Goal: Information Seeking & Learning: Learn about a topic

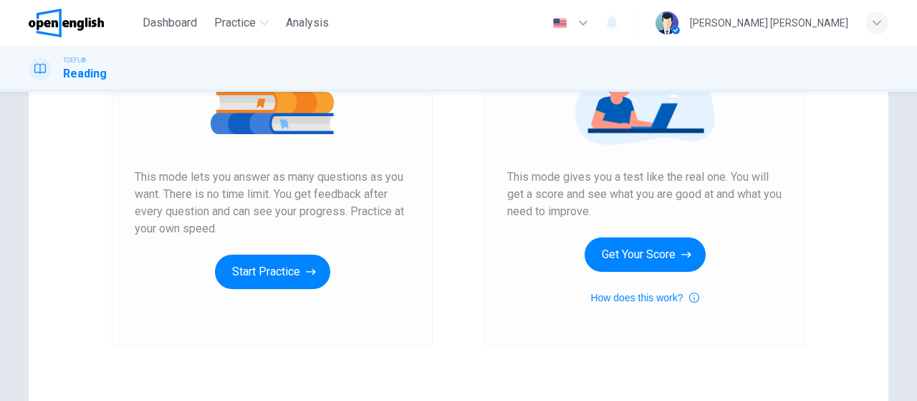
scroll to position [215, 0]
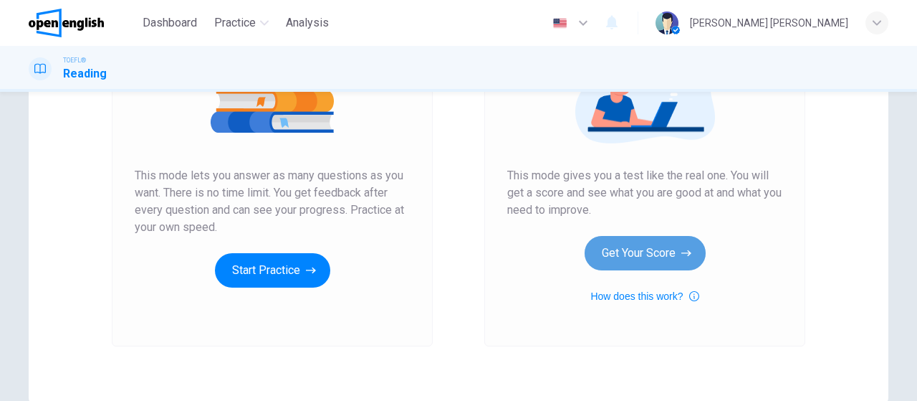
click at [642, 252] on button "Get Your Score" at bounding box center [645, 253] width 121 height 34
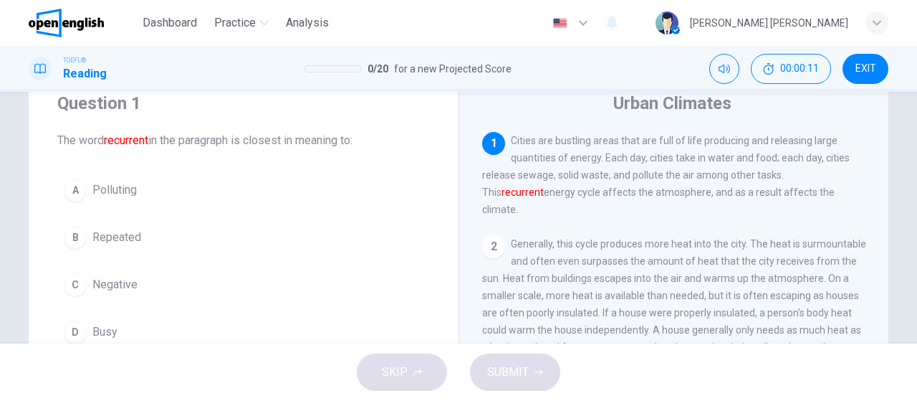
scroll to position [72, 0]
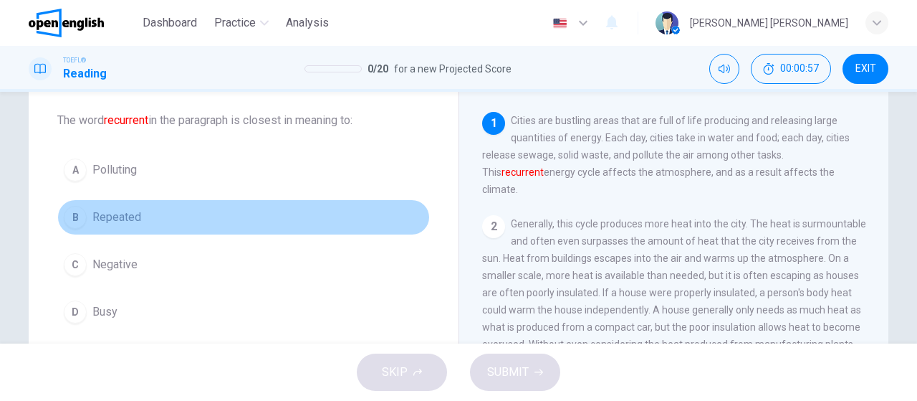
click at [105, 211] on span "Repeated" at bounding box center [116, 217] width 49 height 17
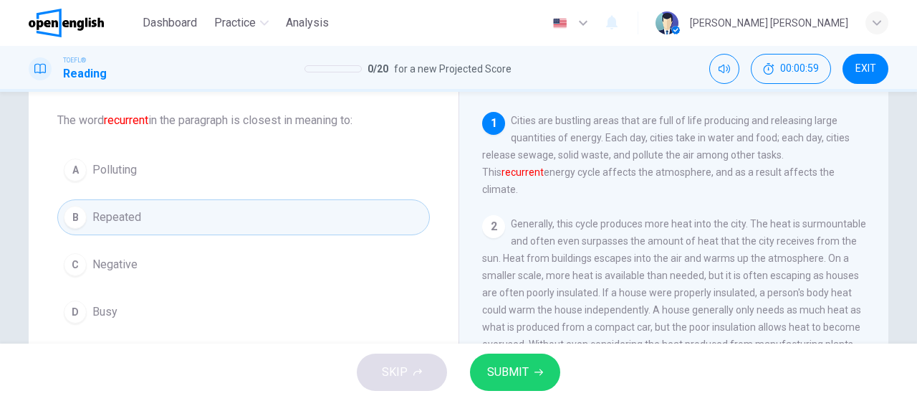
click at [515, 368] on span "SUBMIT" at bounding box center [508, 372] width 42 height 20
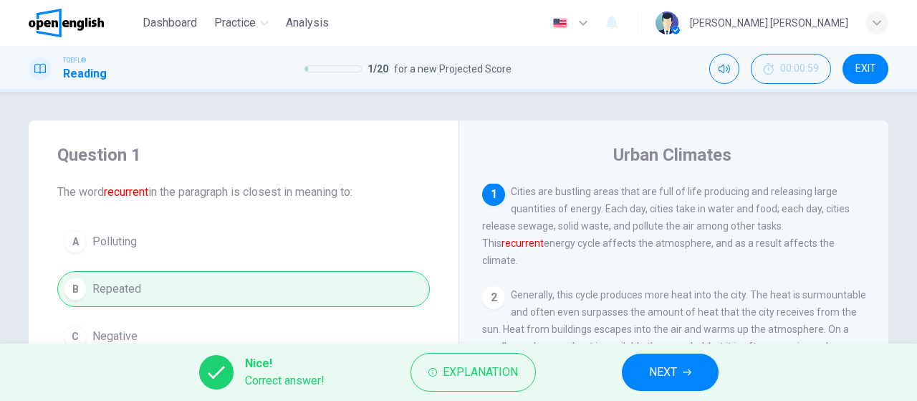
scroll to position [0, 0]
click at [683, 371] on icon "button" at bounding box center [687, 372] width 9 height 9
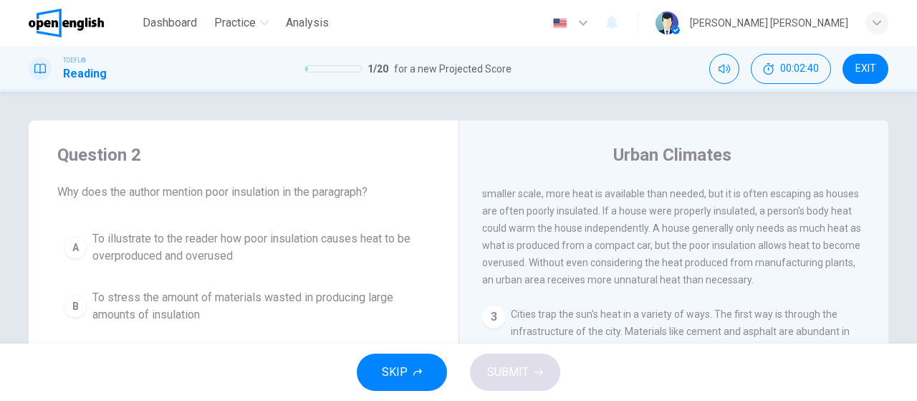
scroll to position [159, 0]
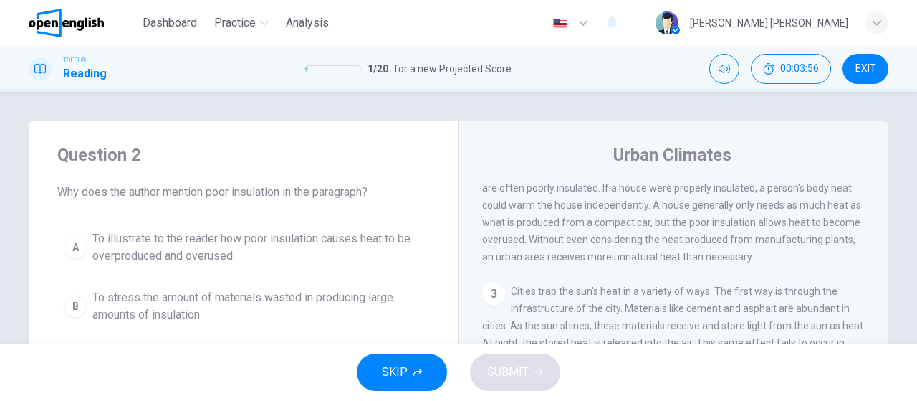
click at [201, 253] on span "To illustrate to the reader how poor insulation causes heat to be overproduced …" at bounding box center [257, 247] width 331 height 34
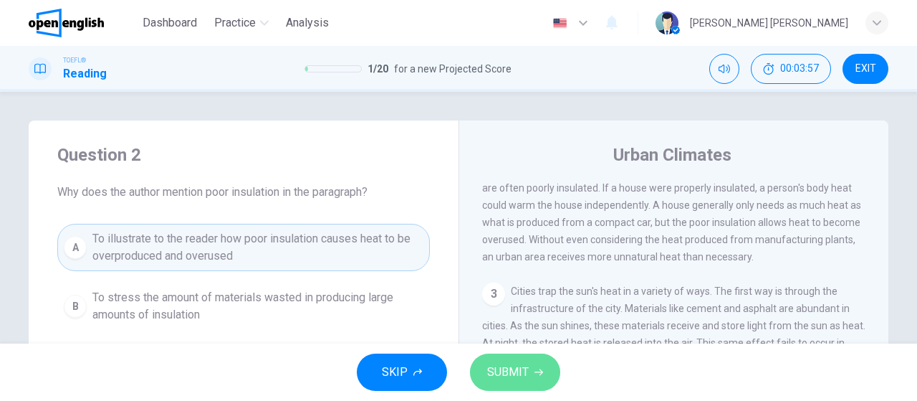
click at [499, 362] on span "SUBMIT" at bounding box center [508, 372] width 42 height 20
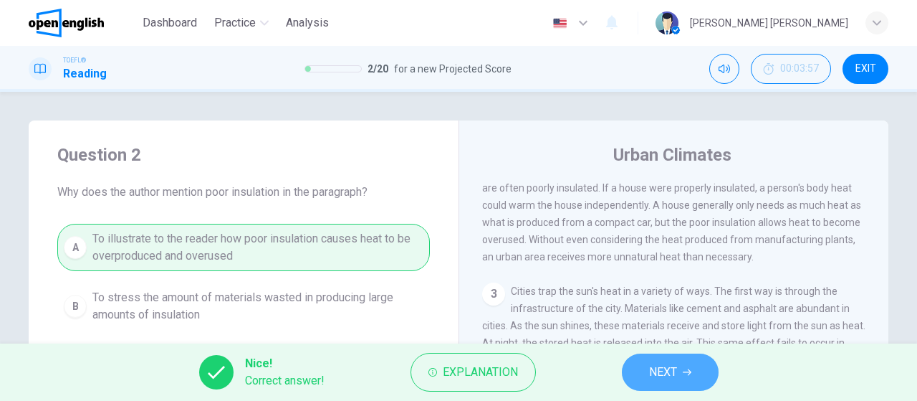
click at [666, 376] on span "NEXT" at bounding box center [663, 372] width 28 height 20
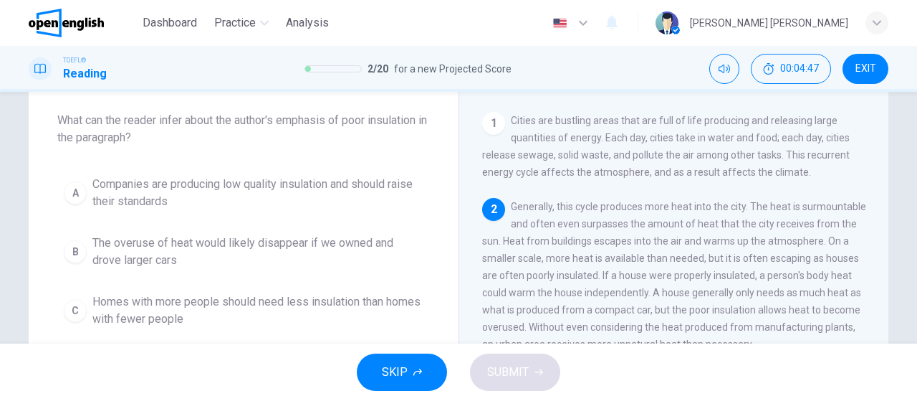
scroll to position [72, 0]
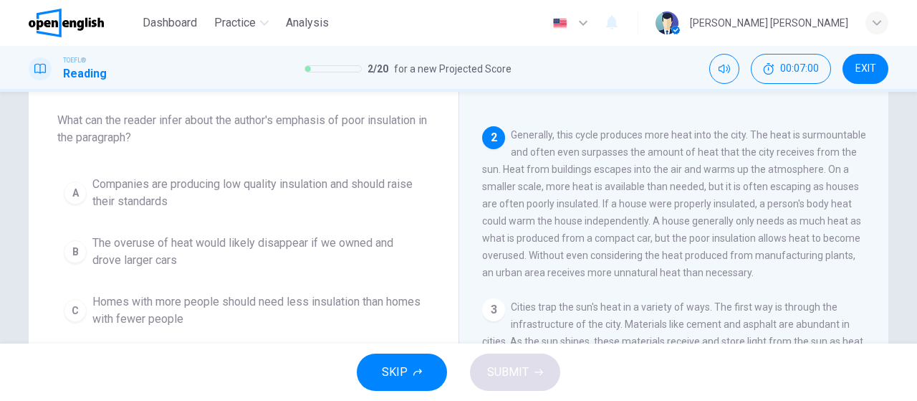
click at [215, 186] on span "Companies are producing low quality insulation and should raise their standards" at bounding box center [257, 193] width 331 height 34
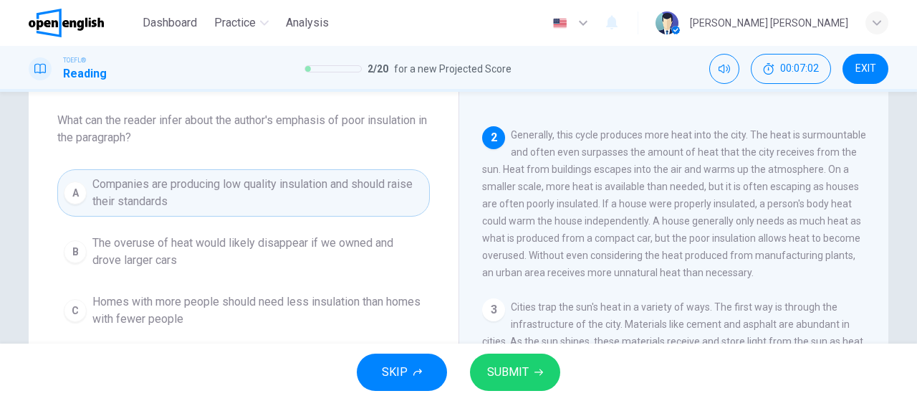
click at [535, 375] on icon "button" at bounding box center [539, 372] width 9 height 9
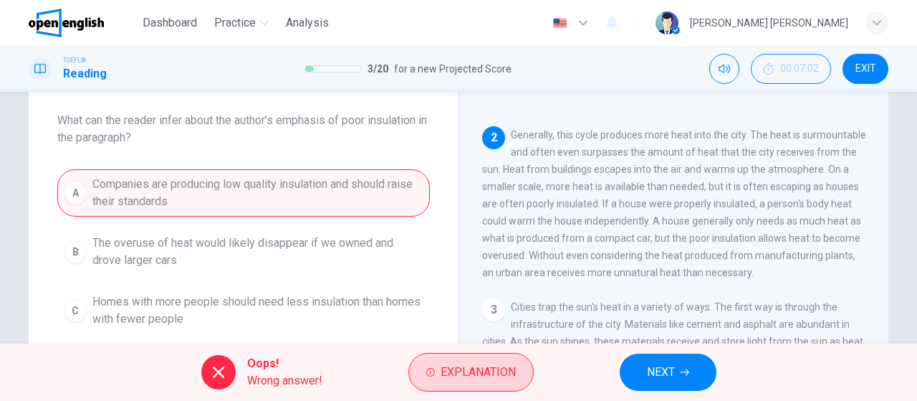
click at [492, 365] on span "Explanation" at bounding box center [478, 372] width 75 height 20
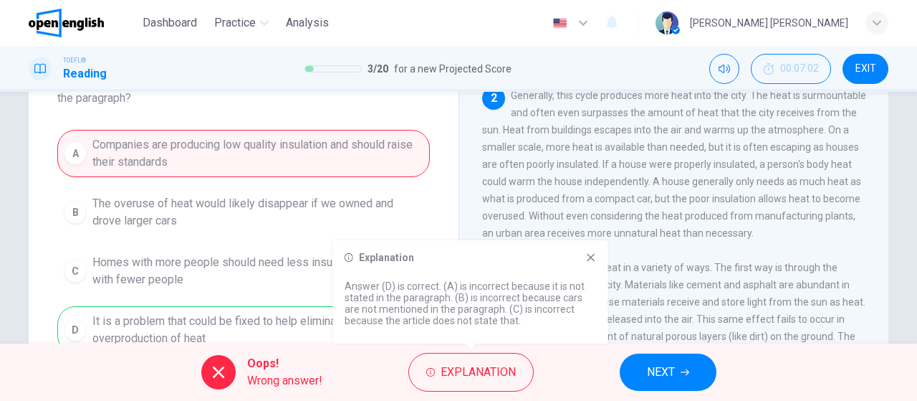
scroll to position [143, 0]
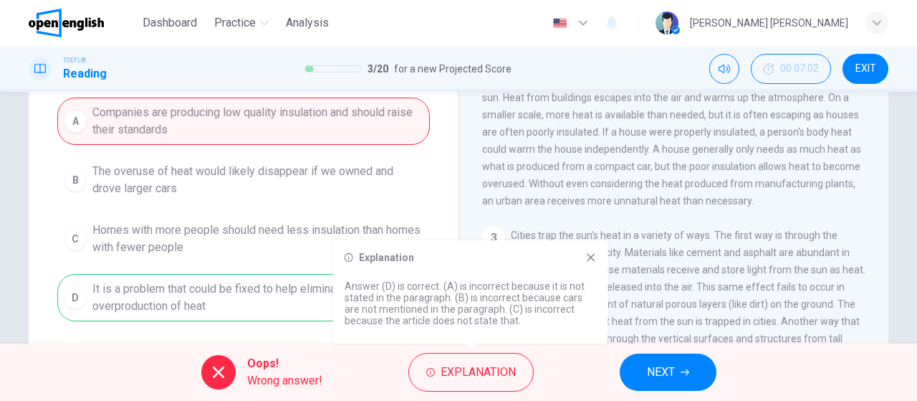
click at [590, 259] on icon at bounding box center [590, 257] width 11 height 11
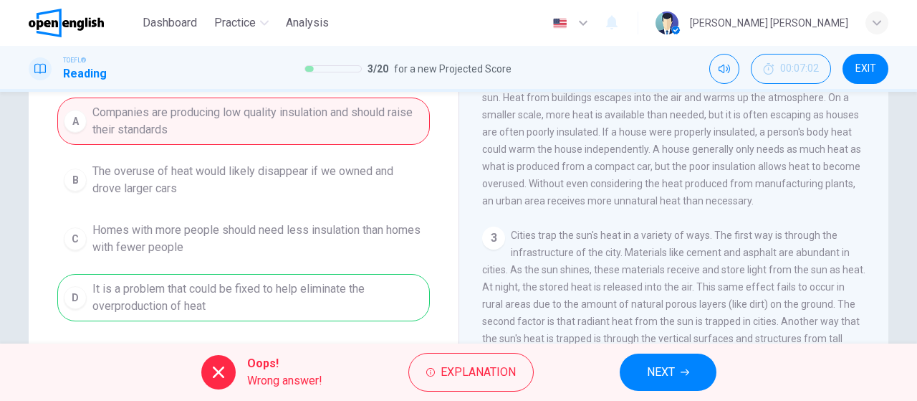
click at [183, 303] on div "A Companies are producing low quality insulation and should raise their standar…" at bounding box center [243, 209] width 373 height 224
click at [695, 369] on button "NEXT" at bounding box center [668, 371] width 97 height 37
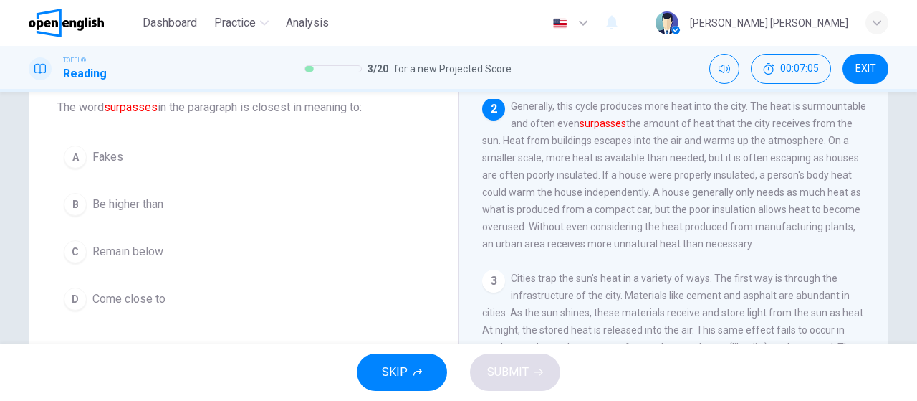
scroll to position [54, 0]
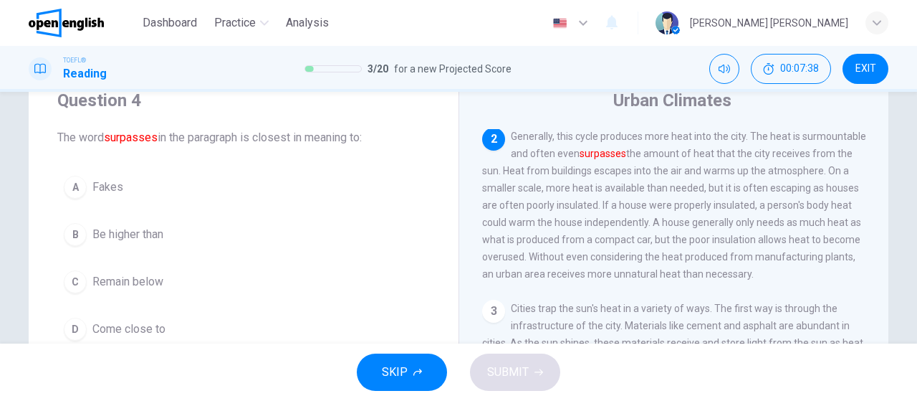
click at [133, 237] on span "Be higher than" at bounding box center [127, 234] width 71 height 17
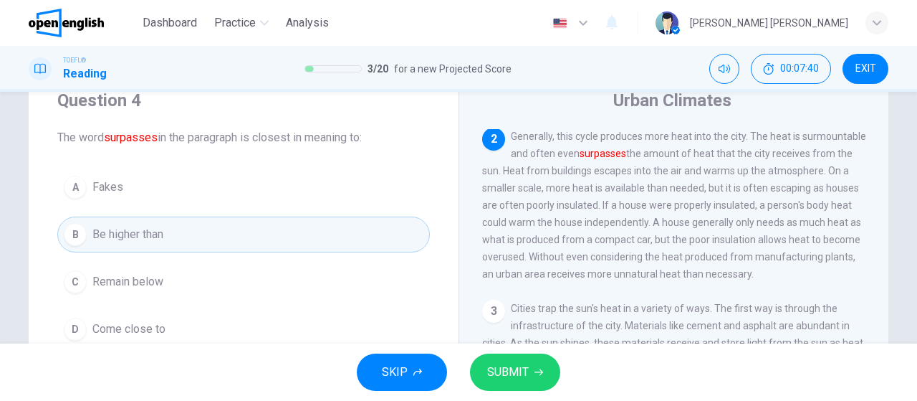
click at [523, 382] on button "SUBMIT" at bounding box center [515, 371] width 90 height 37
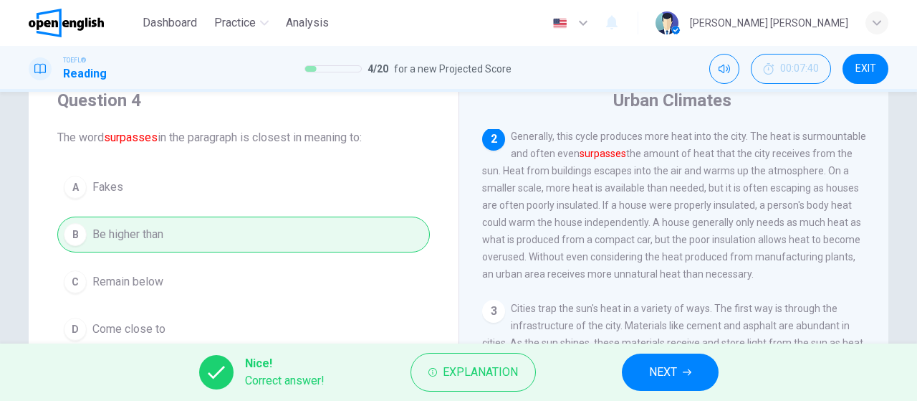
click at [674, 372] on span "NEXT" at bounding box center [663, 372] width 28 height 20
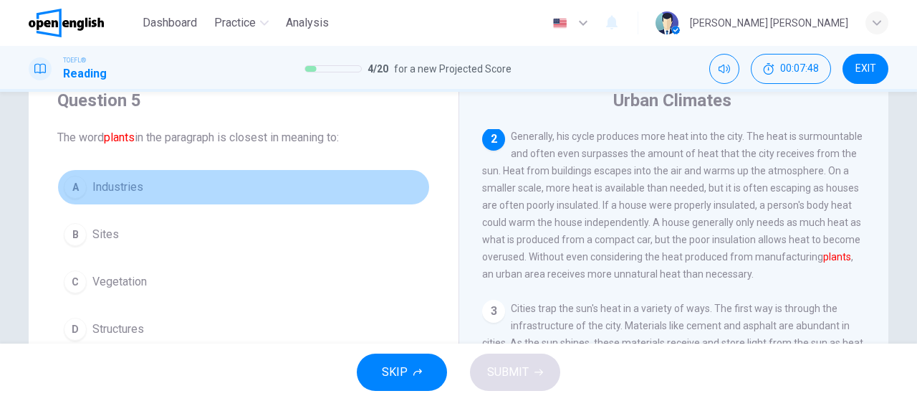
click at [125, 189] on span "Industries" at bounding box center [117, 186] width 51 height 17
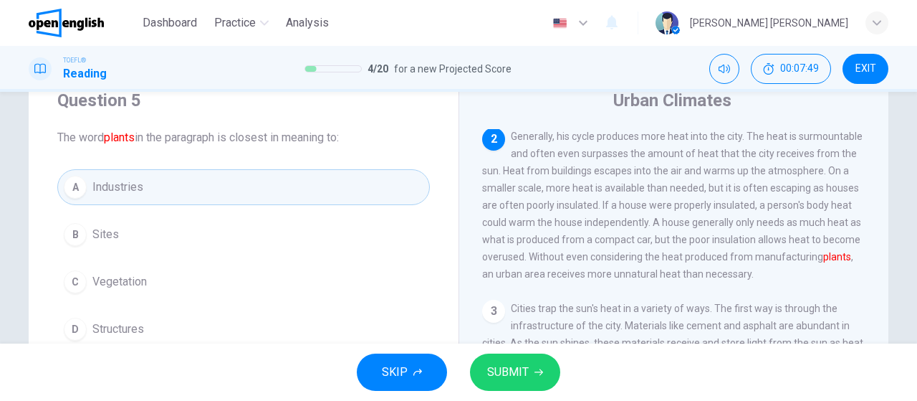
click at [535, 373] on icon "button" at bounding box center [539, 372] width 9 height 9
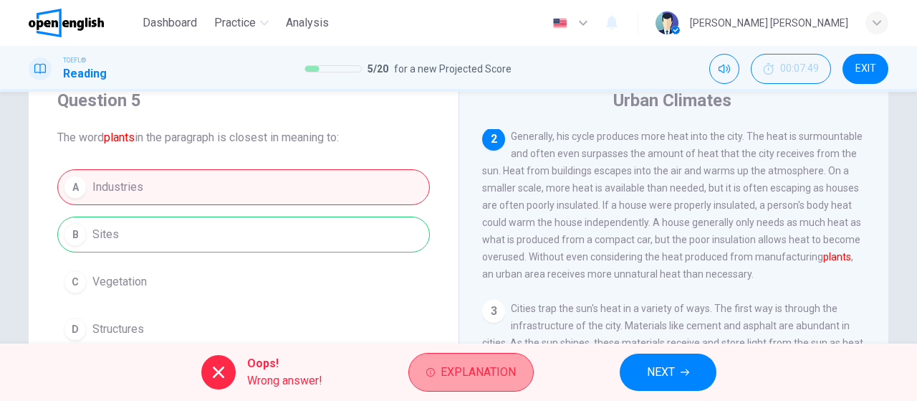
click at [497, 369] on span "Explanation" at bounding box center [478, 372] width 75 height 20
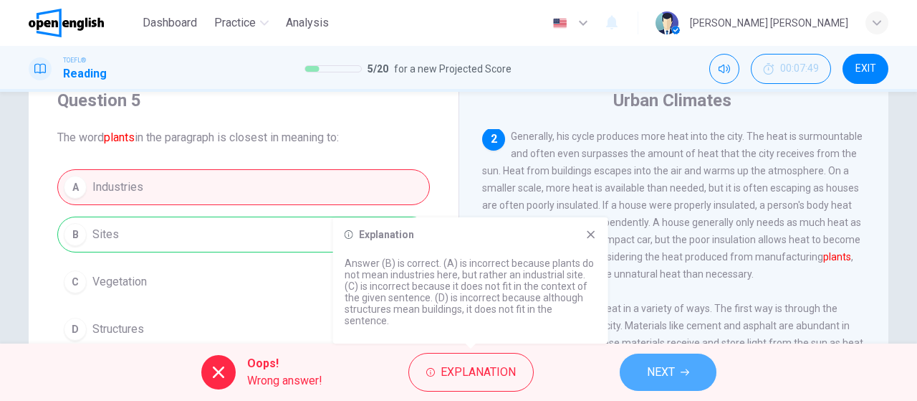
click at [663, 381] on span "NEXT" at bounding box center [661, 372] width 28 height 20
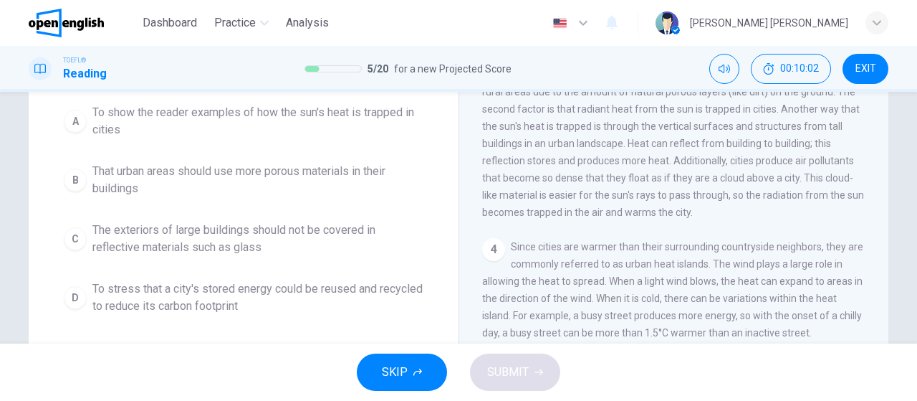
scroll to position [208, 0]
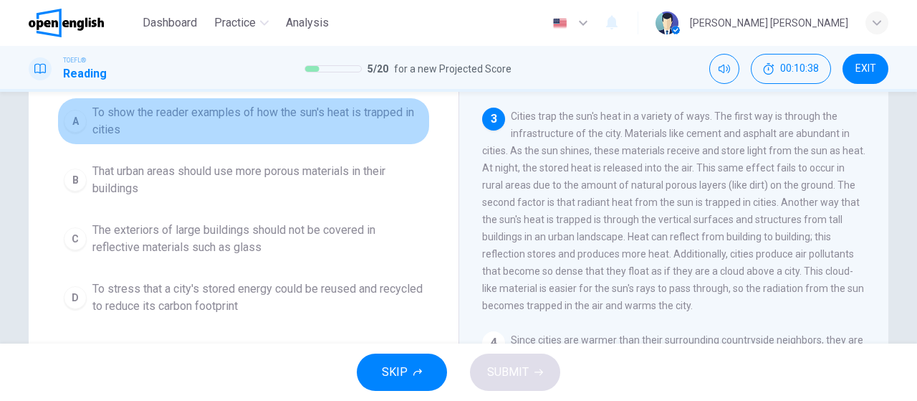
click at [70, 123] on div "A" at bounding box center [75, 121] width 23 height 23
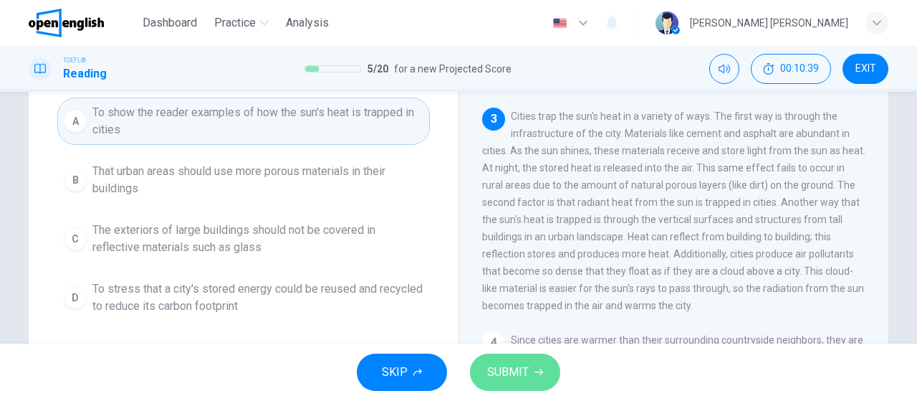
click at [520, 374] on span "SUBMIT" at bounding box center [508, 372] width 42 height 20
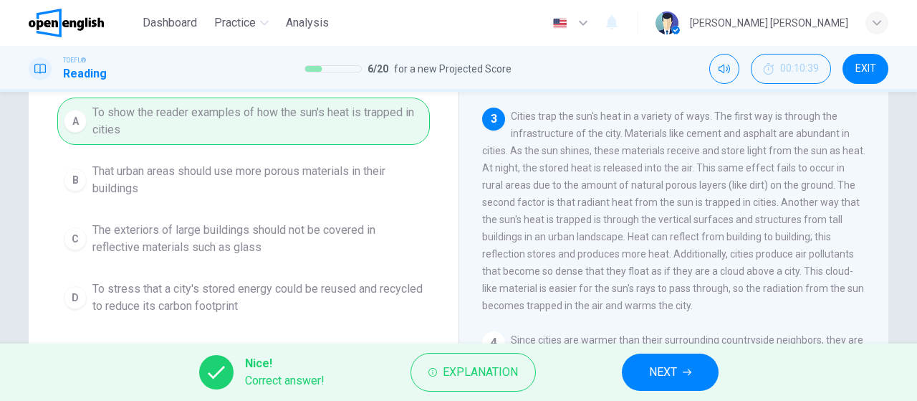
click at [678, 374] on button "NEXT" at bounding box center [670, 371] width 97 height 37
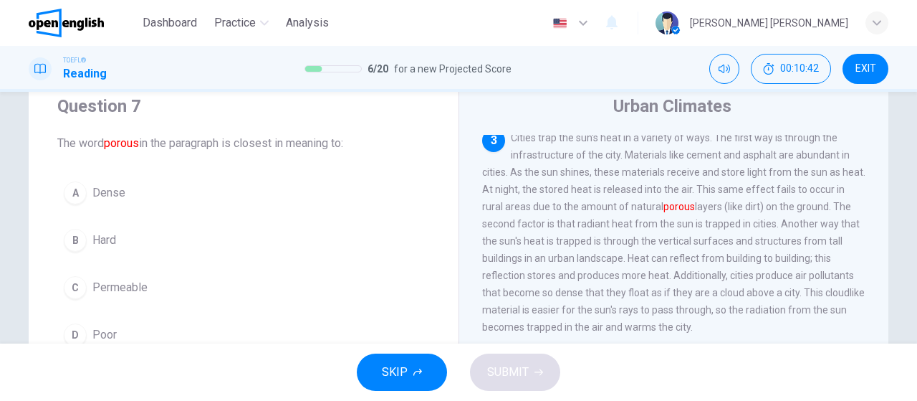
scroll to position [72, 0]
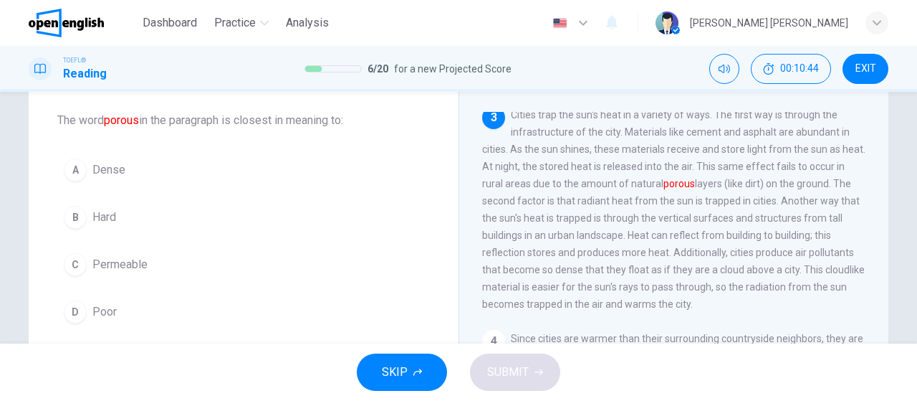
click at [121, 260] on span "Permeable" at bounding box center [119, 264] width 55 height 17
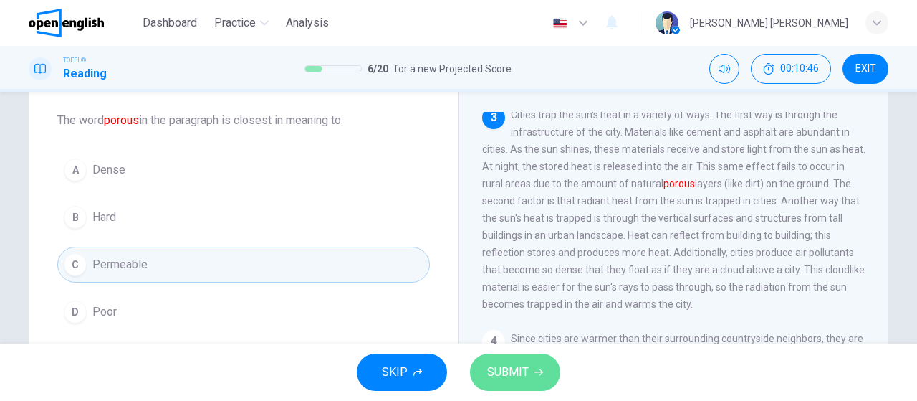
click at [513, 367] on span "SUBMIT" at bounding box center [508, 372] width 42 height 20
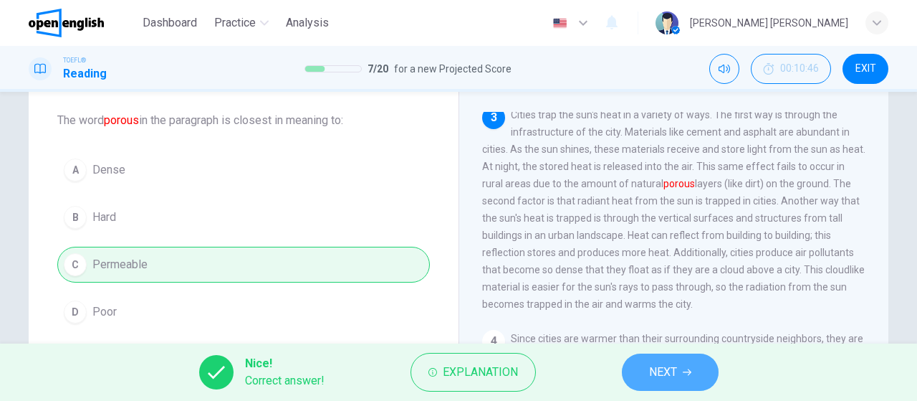
click at [674, 373] on span "NEXT" at bounding box center [663, 372] width 28 height 20
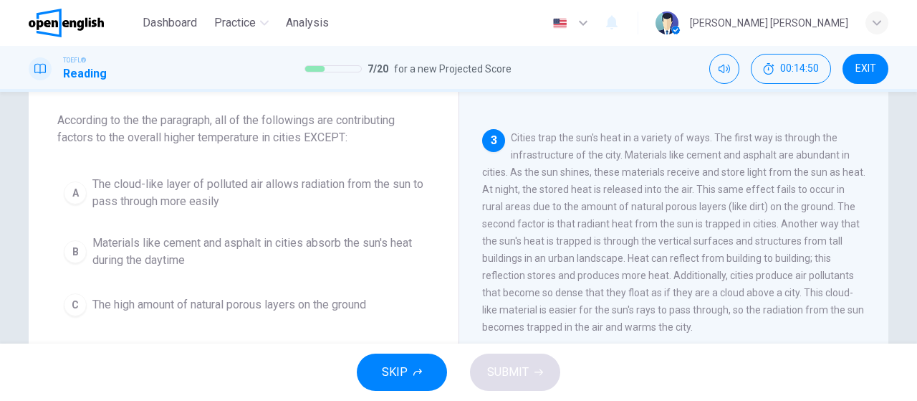
scroll to position [264, 0]
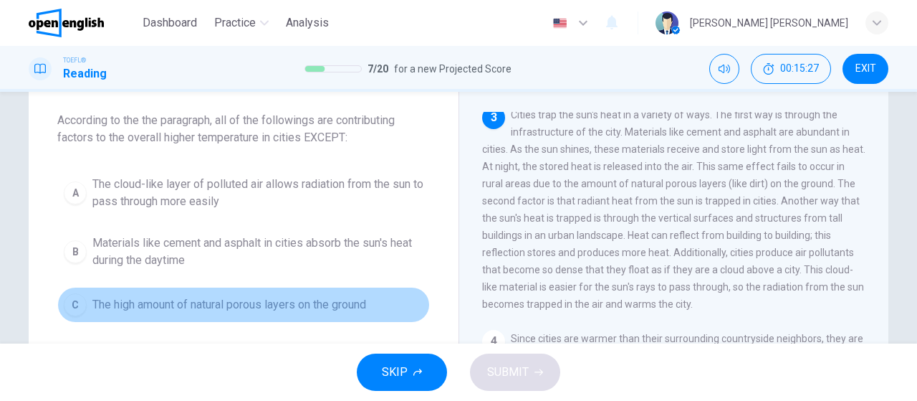
click at [259, 307] on span "The high amount of natural porous layers on the ground" at bounding box center [229, 304] width 274 height 17
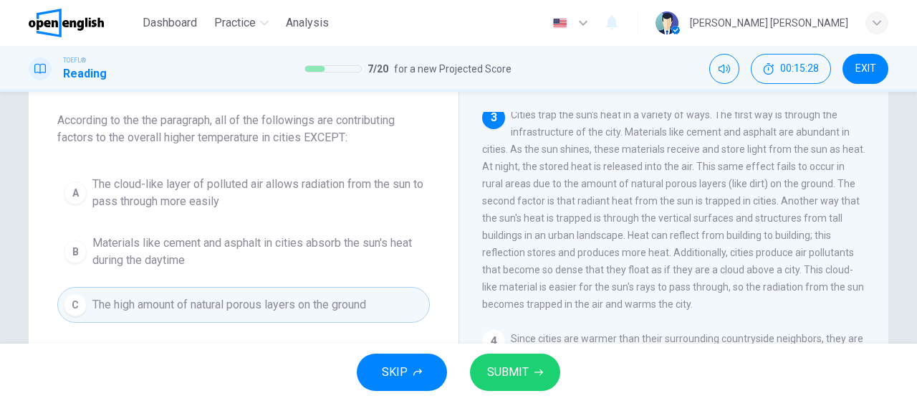
click at [535, 372] on icon "button" at bounding box center [539, 372] width 9 height 9
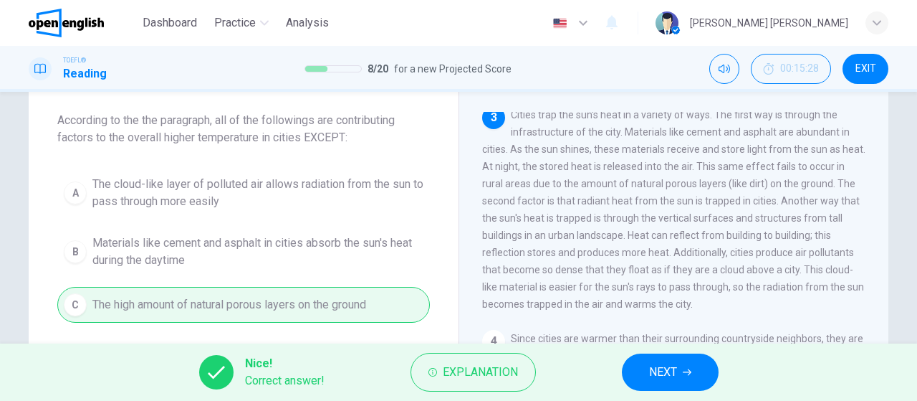
click at [671, 370] on span "NEXT" at bounding box center [663, 372] width 28 height 20
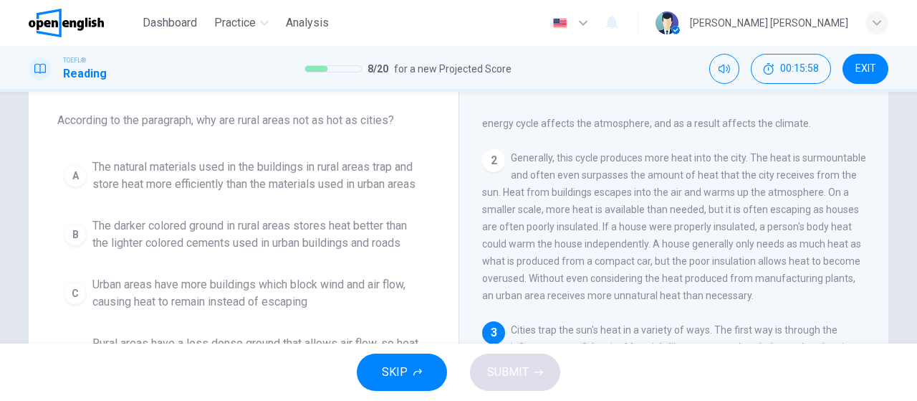
scroll to position [143, 0]
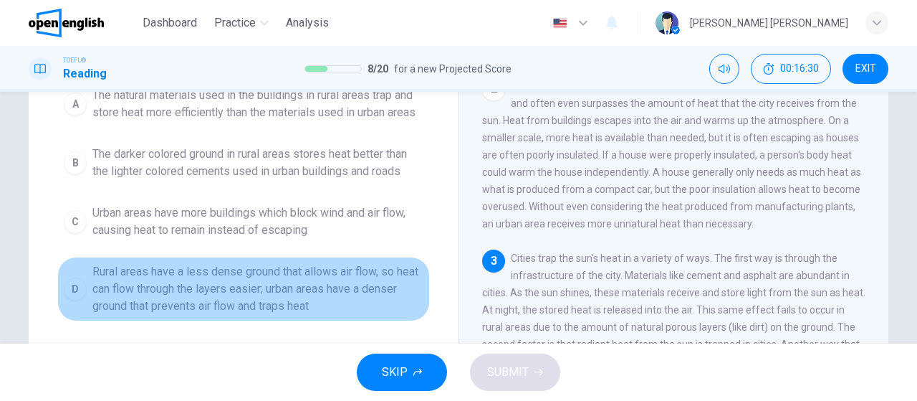
click at [254, 302] on span "Rural areas have a less dense ground that allows air flow, so heat can flow thr…" at bounding box center [257, 289] width 331 height 52
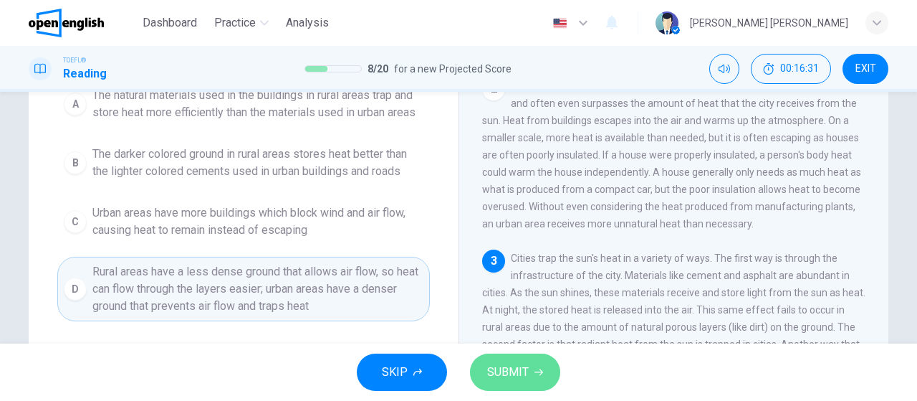
click at [514, 371] on span "SUBMIT" at bounding box center [508, 372] width 42 height 20
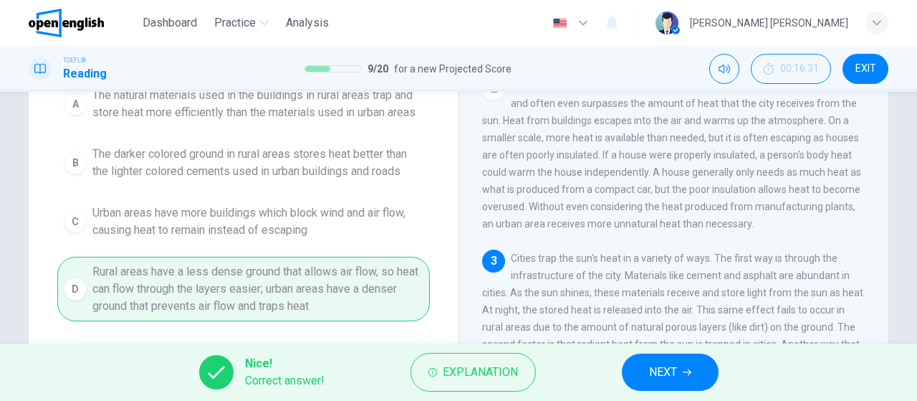
click at [674, 368] on span "NEXT" at bounding box center [663, 372] width 28 height 20
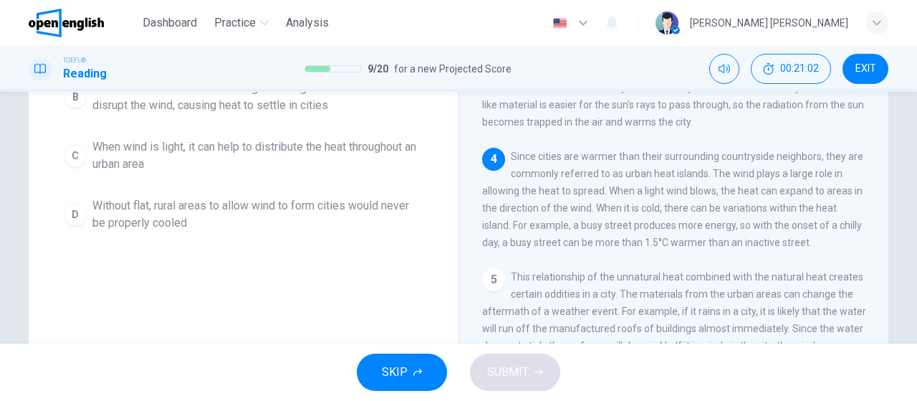
scroll to position [232, 0]
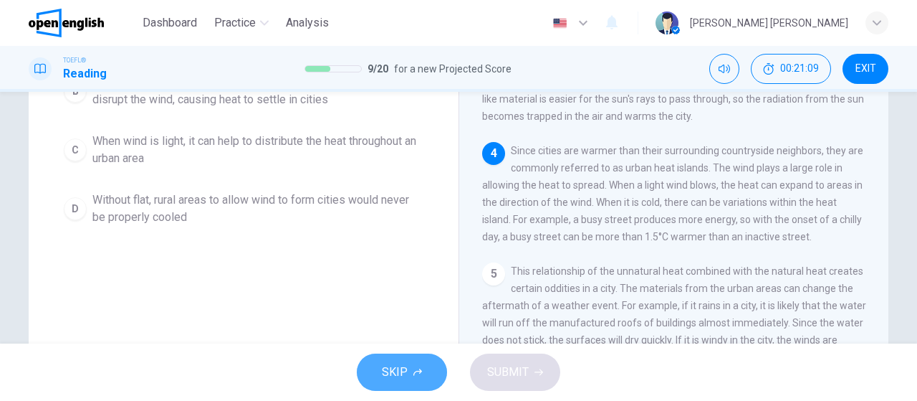
click at [415, 370] on icon "button" at bounding box center [417, 372] width 9 height 9
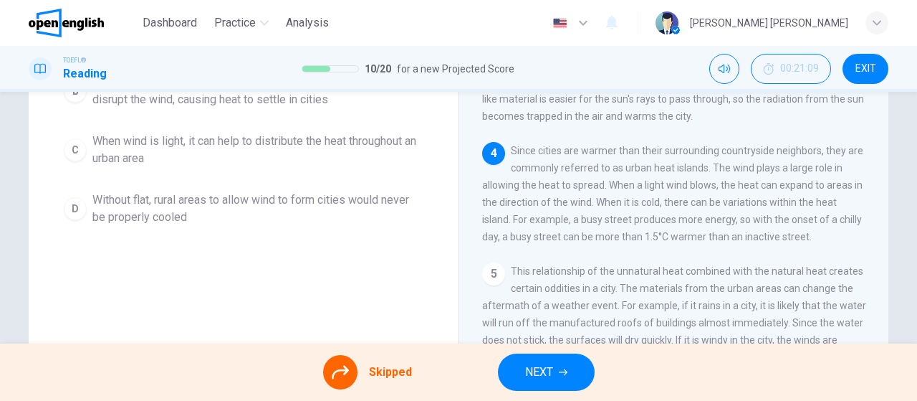
click at [552, 376] on span "NEXT" at bounding box center [539, 372] width 28 height 20
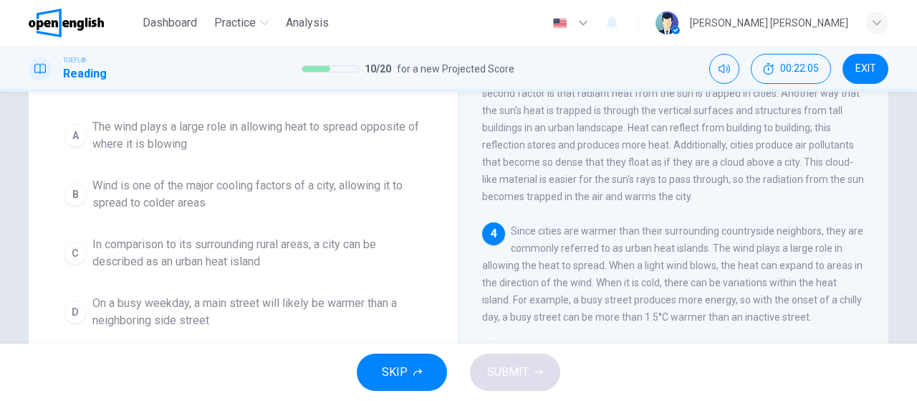
scroll to position [143, 0]
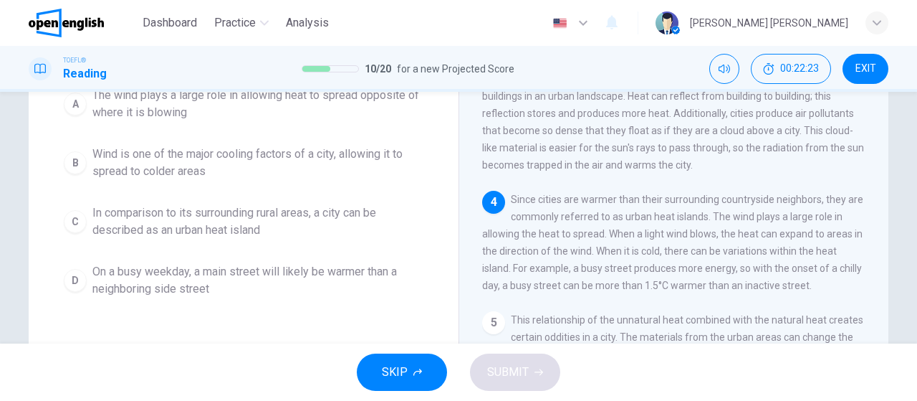
click at [128, 263] on span "On a busy weekday, a main street will likely be warmer than a neighboring side …" at bounding box center [257, 280] width 331 height 34
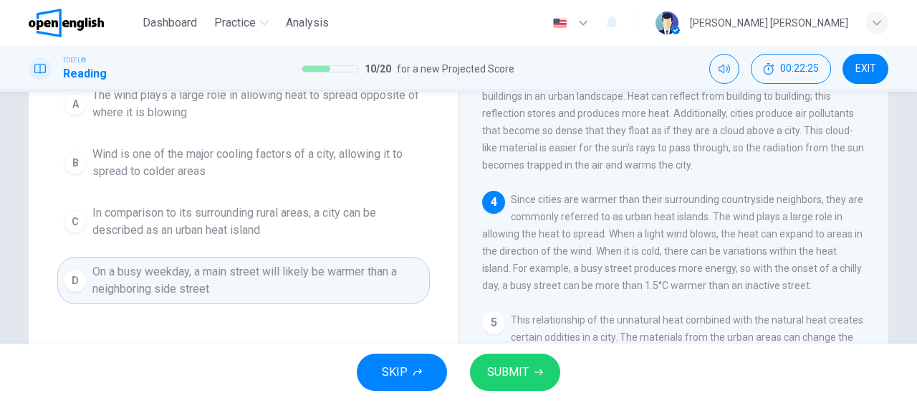
click at [494, 374] on span "SUBMIT" at bounding box center [508, 372] width 42 height 20
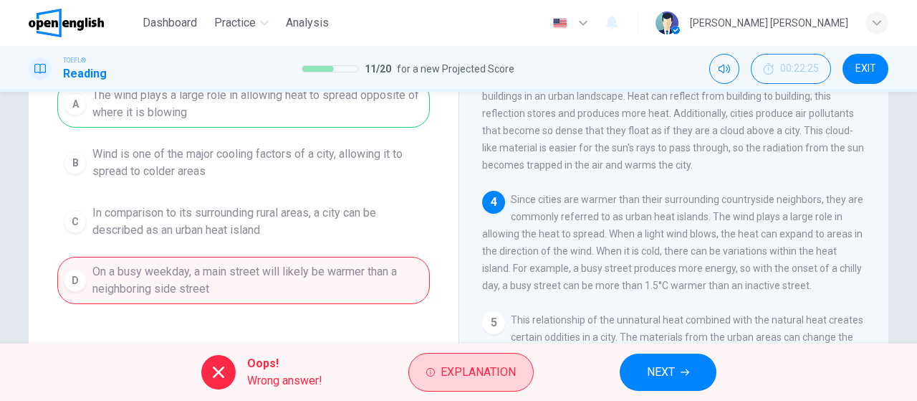
click at [482, 382] on button "Explanation" at bounding box center [470, 372] width 125 height 39
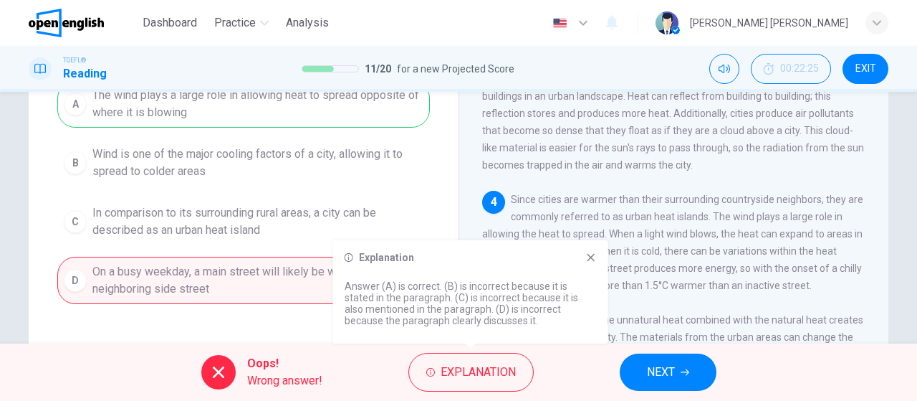
click at [592, 256] on icon at bounding box center [591, 258] width 8 height 8
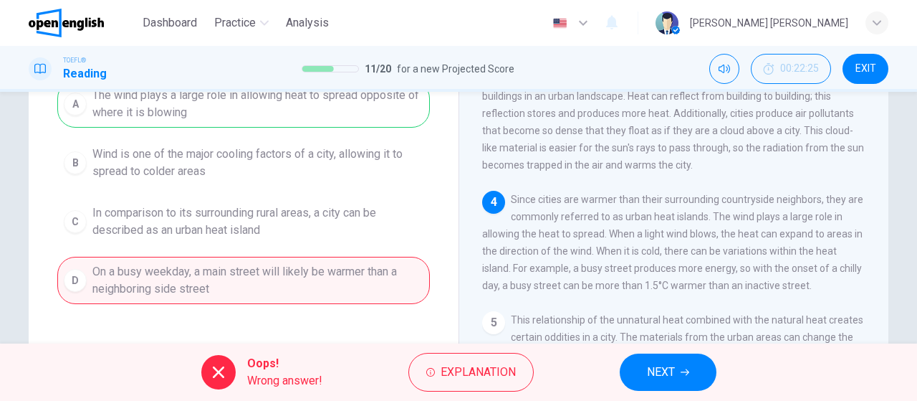
scroll to position [72, 0]
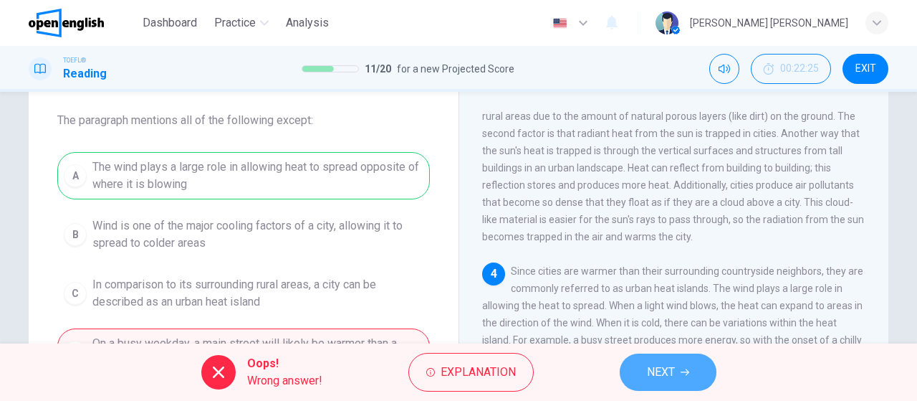
click at [665, 377] on span "NEXT" at bounding box center [661, 372] width 28 height 20
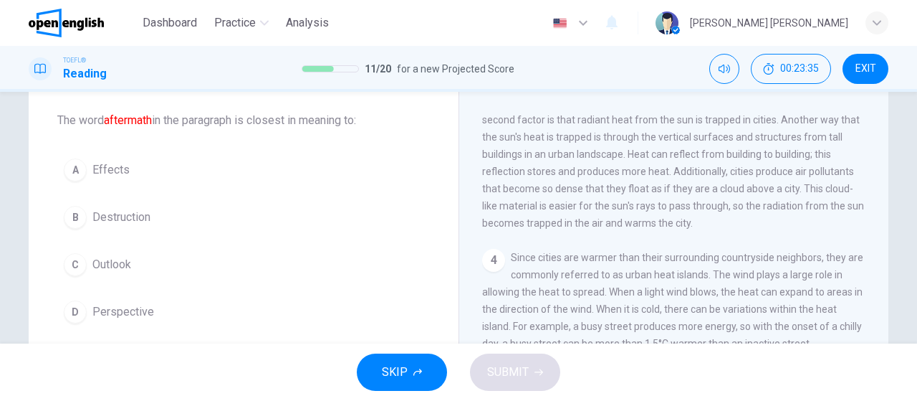
scroll to position [143, 0]
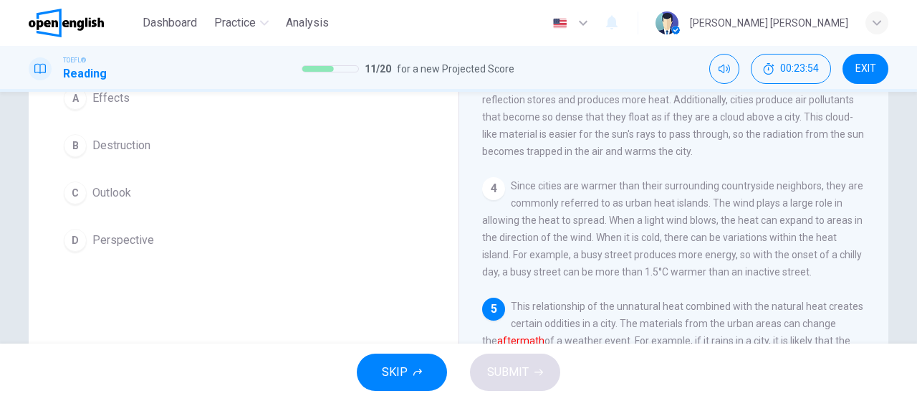
drag, startPoint x: 476, startPoint y: 338, endPoint x: 521, endPoint y: 340, distance: 45.2
click at [521, 340] on div "Urban Climates 1 Cities are bustling areas that are full of life producing and …" at bounding box center [674, 226] width 430 height 498
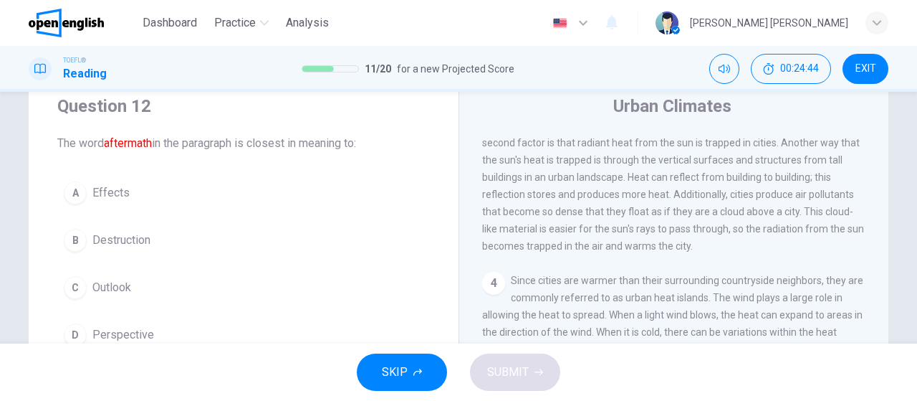
scroll to position [72, 0]
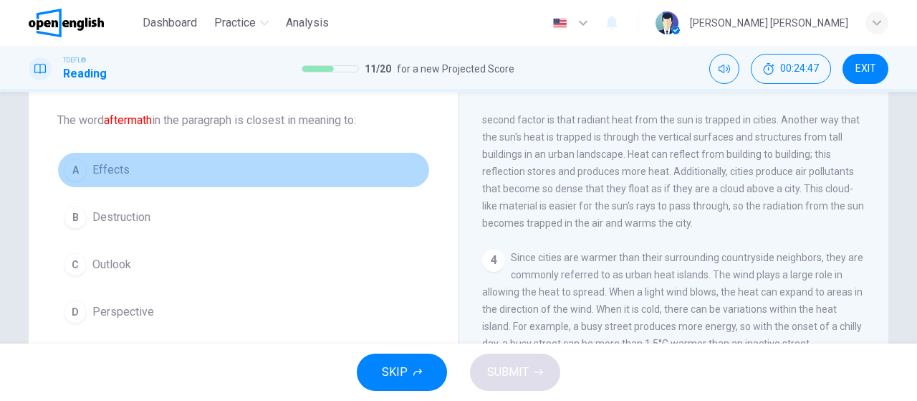
click at [115, 168] on span "Effects" at bounding box center [110, 169] width 37 height 17
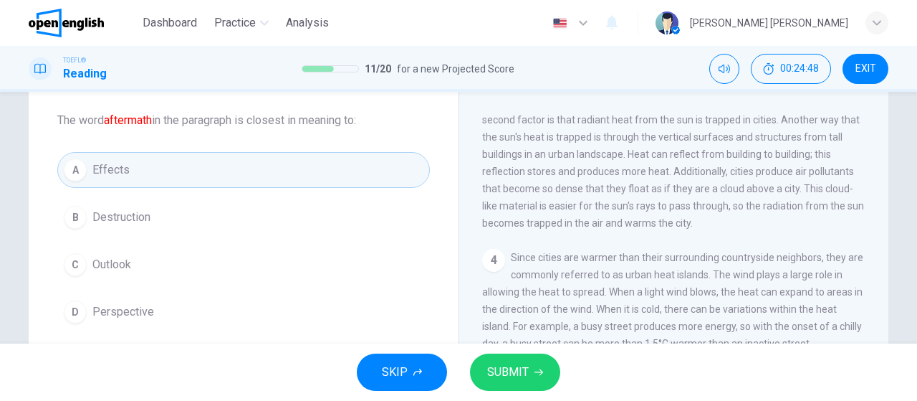
click at [508, 376] on span "SUBMIT" at bounding box center [508, 372] width 42 height 20
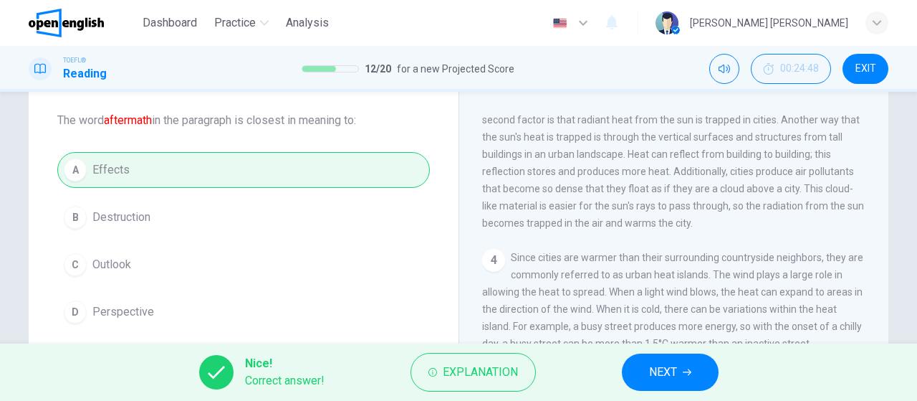
click at [649, 375] on span "NEXT" at bounding box center [663, 372] width 28 height 20
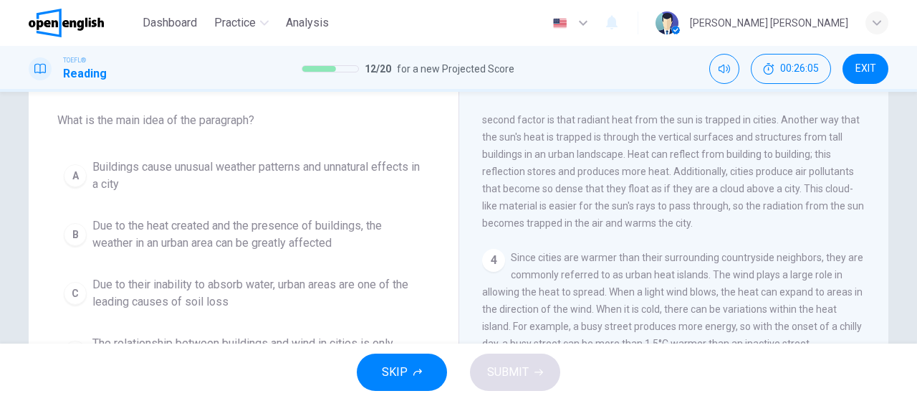
click at [127, 176] on span "Buildings cause unusual weather patterns and unnatural effects in a city" at bounding box center [257, 175] width 331 height 34
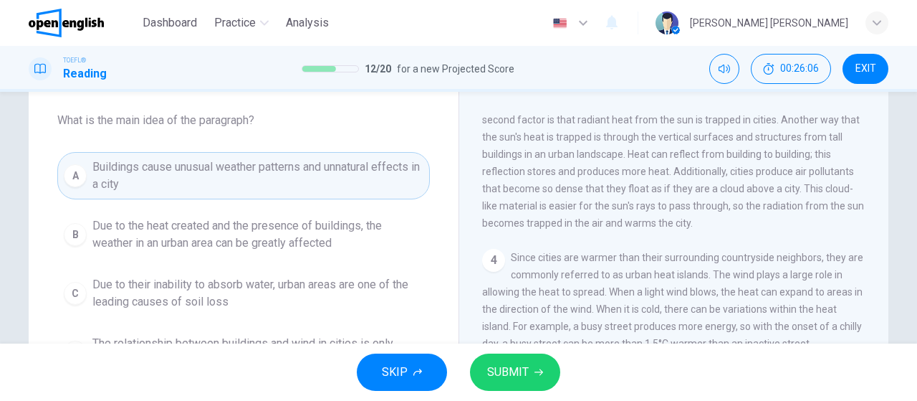
click at [498, 374] on span "SUBMIT" at bounding box center [508, 372] width 42 height 20
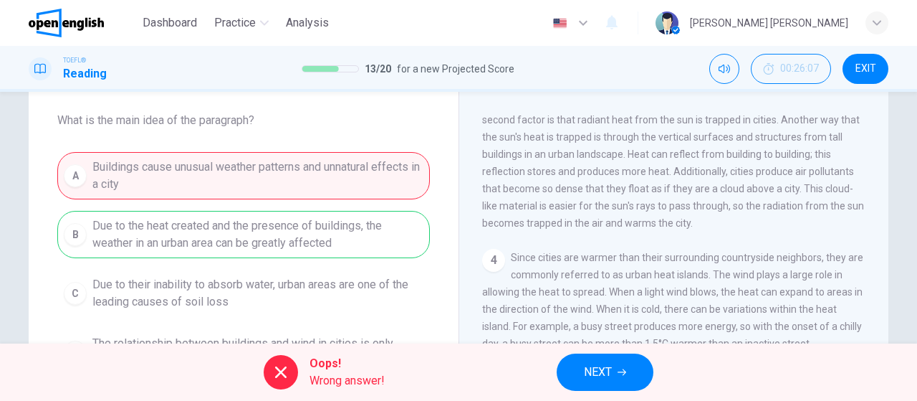
click at [589, 381] on span "NEXT" at bounding box center [598, 372] width 28 height 20
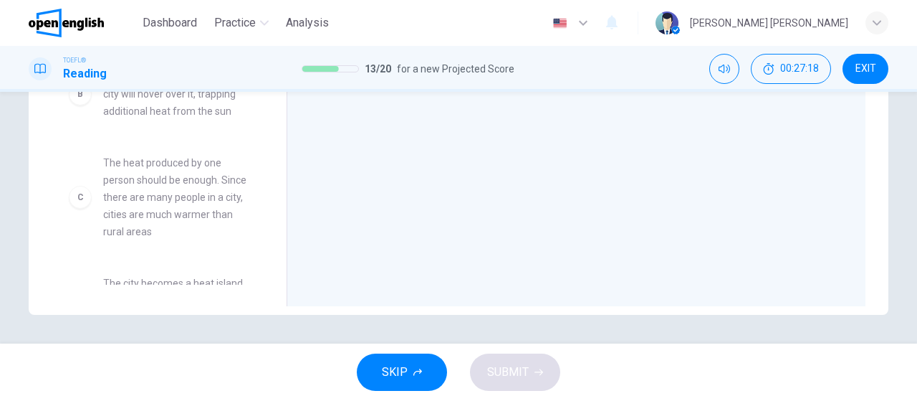
scroll to position [0, 0]
